Goal: Information Seeking & Learning: Learn about a topic

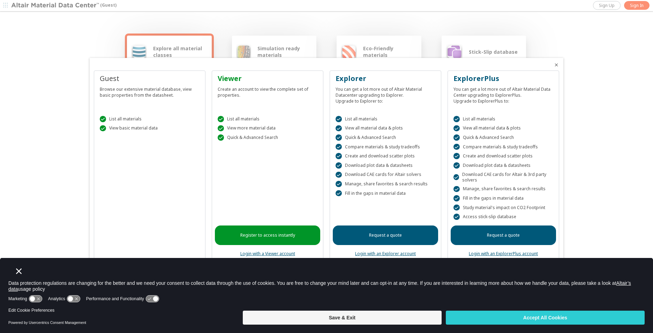
click at [60, 193] on div at bounding box center [326, 166] width 653 height 333
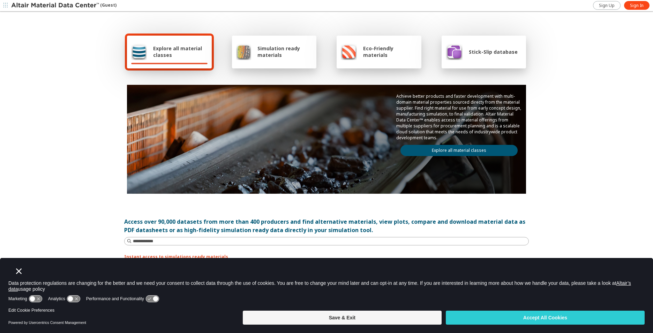
click at [264, 59] on div "Simulation ready materials" at bounding box center [274, 51] width 76 height 17
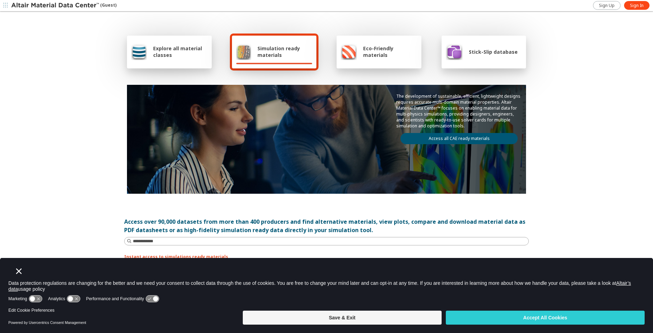
click at [179, 53] on span "Explore all material classes" at bounding box center [180, 51] width 54 height 13
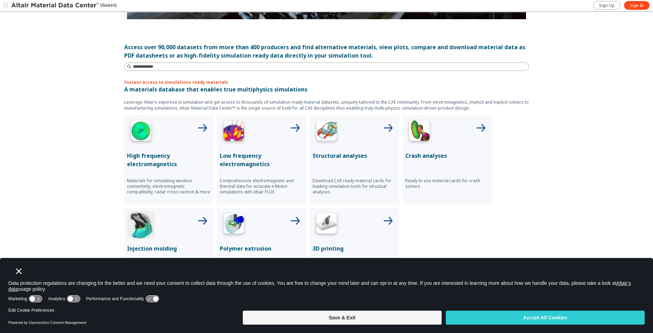
scroll to position [279, 0]
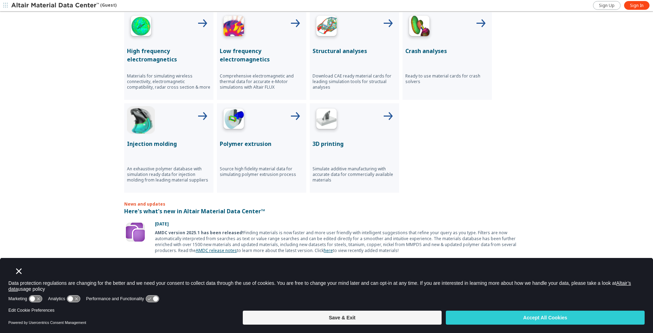
click at [348, 50] on p "Structural analyses" at bounding box center [354, 51] width 84 height 8
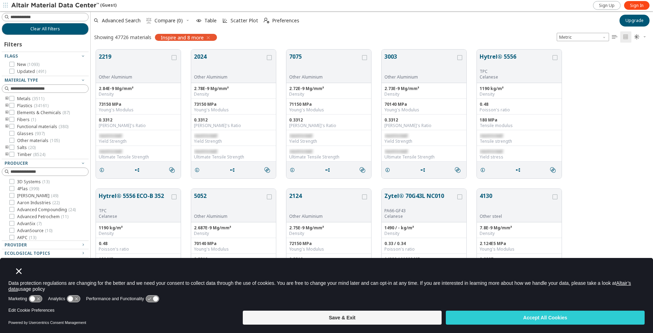
scroll to position [6, 6]
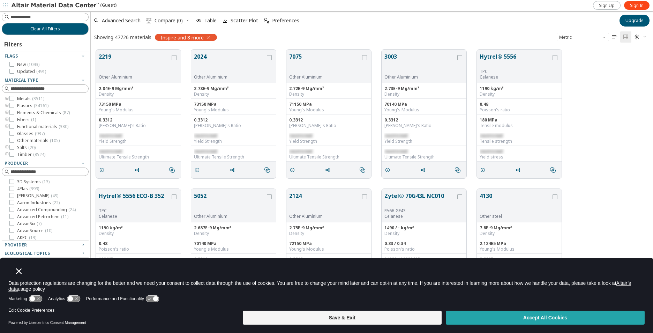
click at [506, 318] on button "Accept All Cookies" at bounding box center [545, 317] width 199 height 14
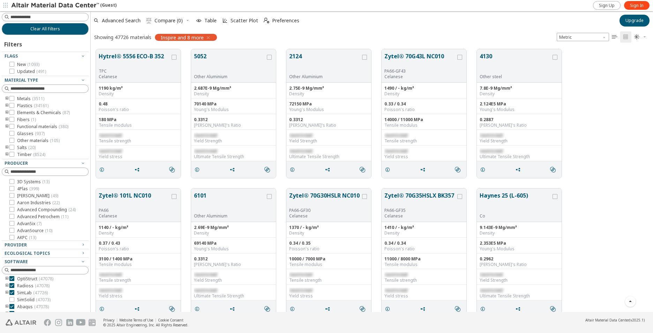
scroll to position [0, 0]
